Goal: Find specific page/section: Find specific page/section

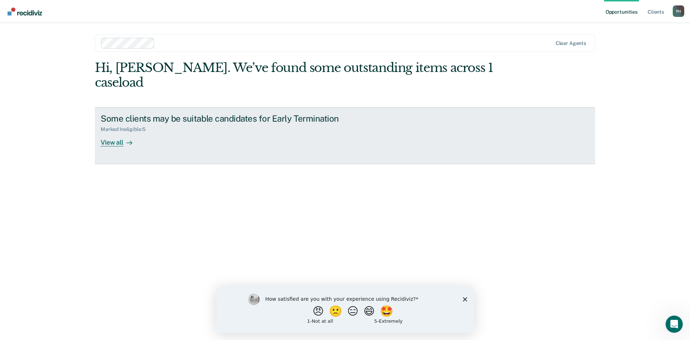
click at [121, 132] on div "View all" at bounding box center [121, 139] width 40 height 14
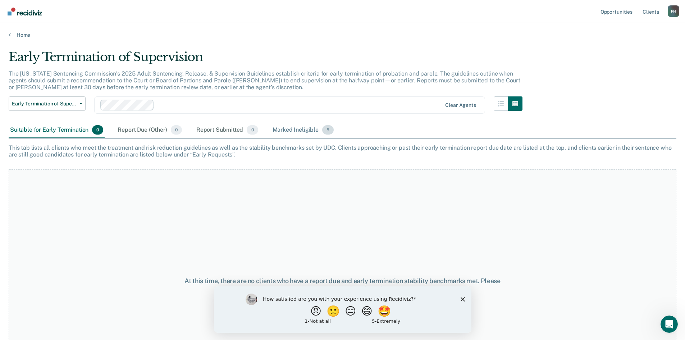
click at [311, 134] on div "Marked Ineligible 5" at bounding box center [303, 130] width 64 height 16
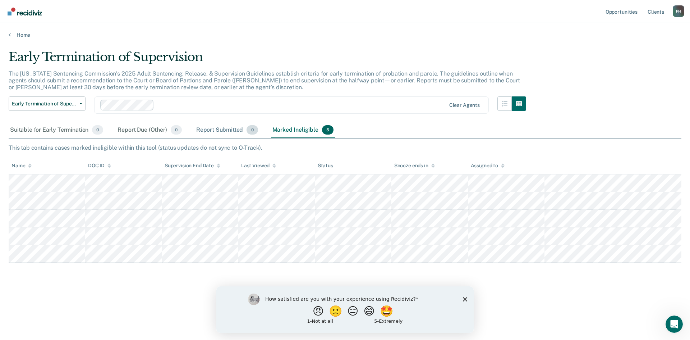
click at [245, 129] on div "Report Submitted 0" at bounding box center [227, 130] width 65 height 16
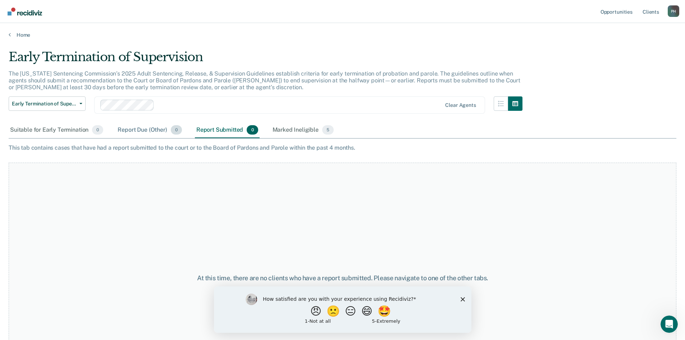
click at [160, 129] on div "Report Due (Other) 0" at bounding box center [149, 130] width 67 height 16
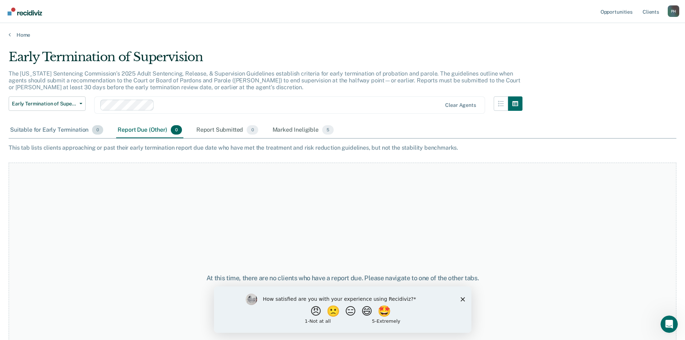
click at [78, 129] on div "Suitable for Early Termination 0" at bounding box center [57, 130] width 96 height 16
